Goal: Navigation & Orientation: Go to known website

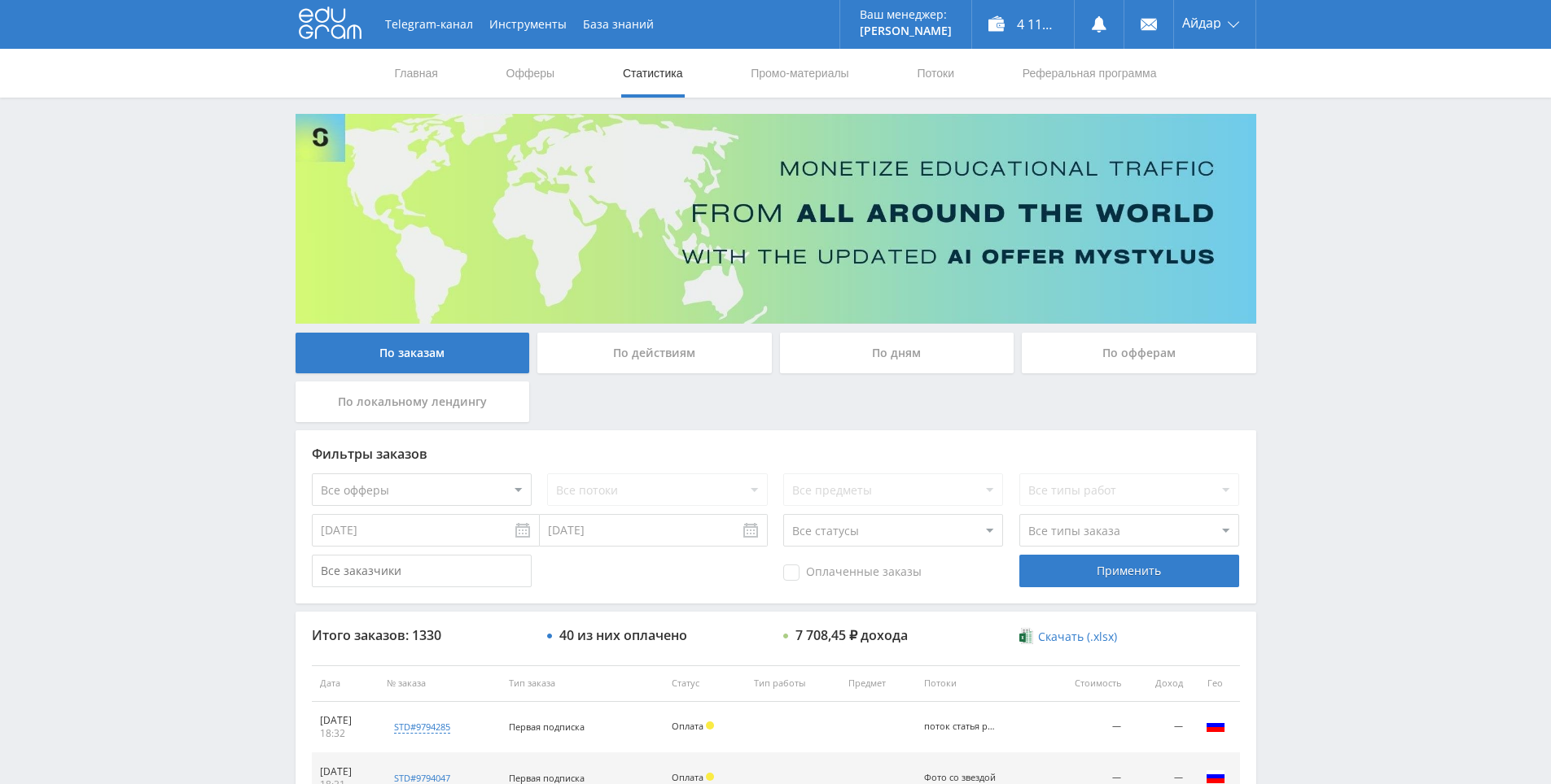
drag, startPoint x: 1344, startPoint y: 641, endPoint x: 1265, endPoint y: 348, distance: 303.5
click at [347, 35] on use at bounding box center [330, 24] width 63 height 32
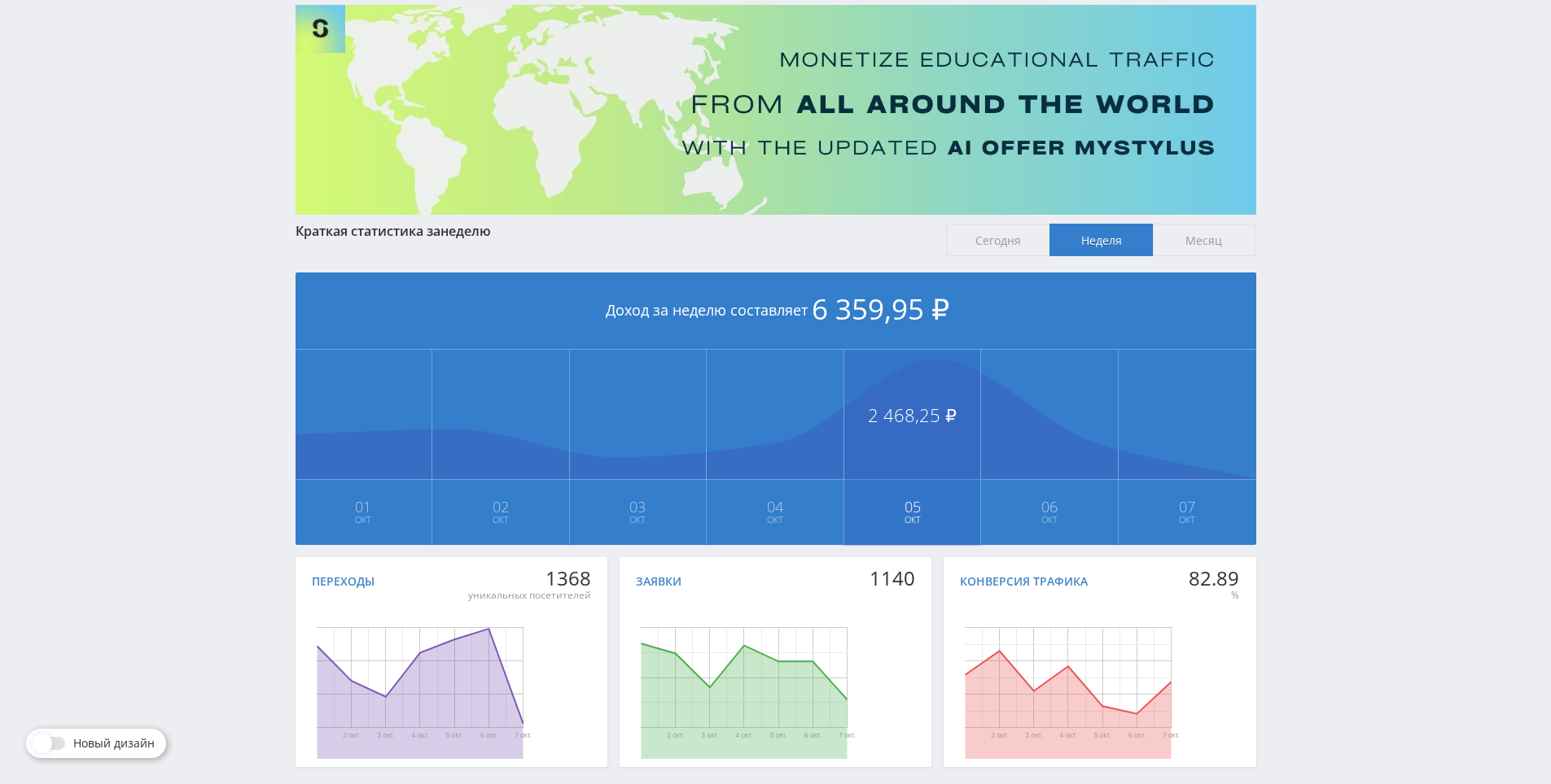
drag, startPoint x: 891, startPoint y: 364, endPoint x: 904, endPoint y: 411, distance: 48.8
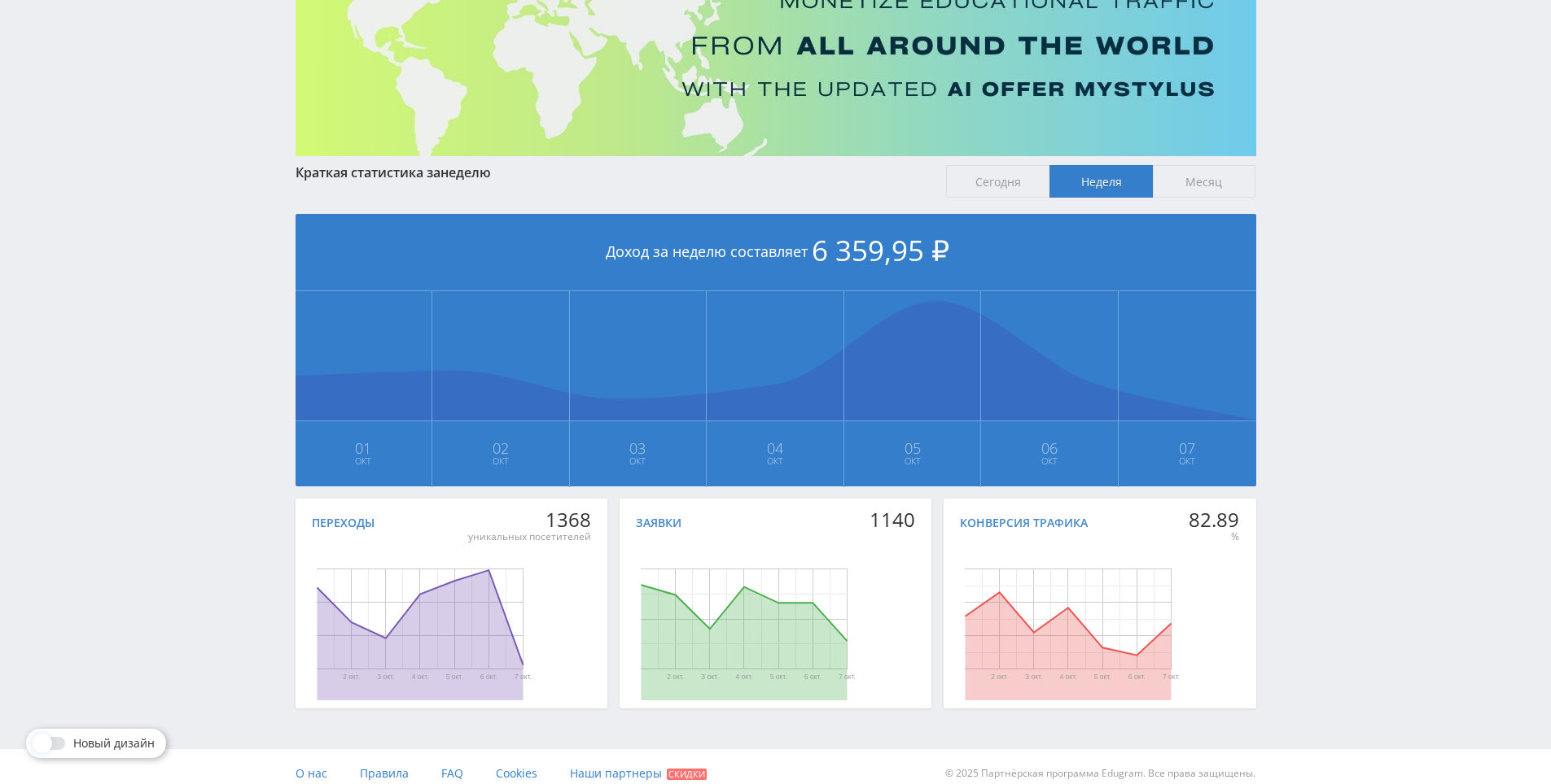
drag, startPoint x: 1363, startPoint y: 209, endPoint x: 1361, endPoint y: 182, distance: 27.1
click at [1360, 179] on div "Telegram-канал Инструменты База знаний Ваш менеджер: [PERSON_NAME] Online @edug…" at bounding box center [775, 315] width 1551 height 966
click at [1358, 179] on div "Telegram-канал Инструменты База знаний Ваш менеджер: [PERSON_NAME] Online @edug…" at bounding box center [775, 315] width 1551 height 966
click at [1347, 133] on div "Telegram-канал Инструменты База знаний Ваш менеджер: [PERSON_NAME] Online @edug…" at bounding box center [775, 315] width 1551 height 966
